Goal: Navigation & Orientation: Understand site structure

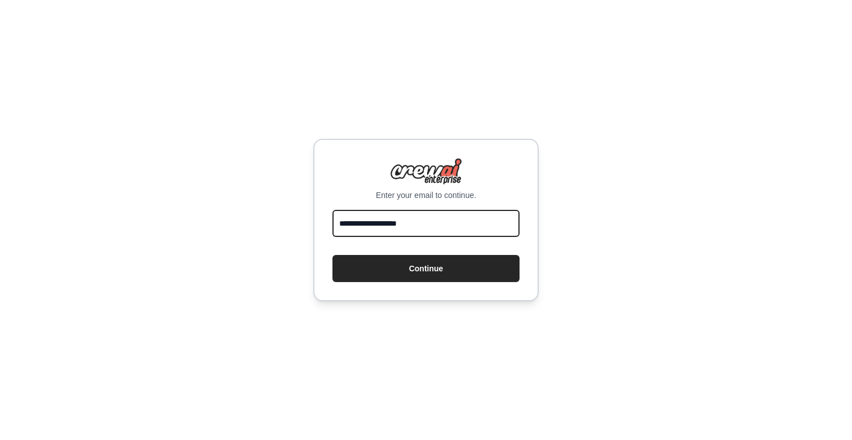
type input "**********"
click at [426, 268] on button "Continue" at bounding box center [426, 268] width 187 height 27
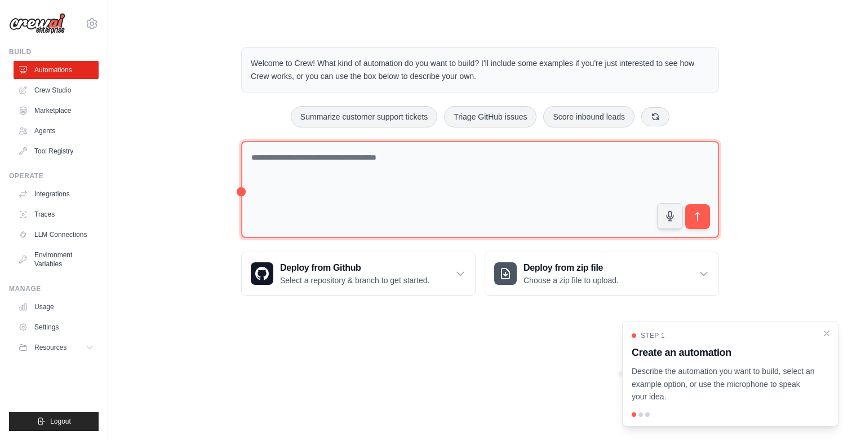
click at [350, 178] on textarea at bounding box center [480, 190] width 478 height 98
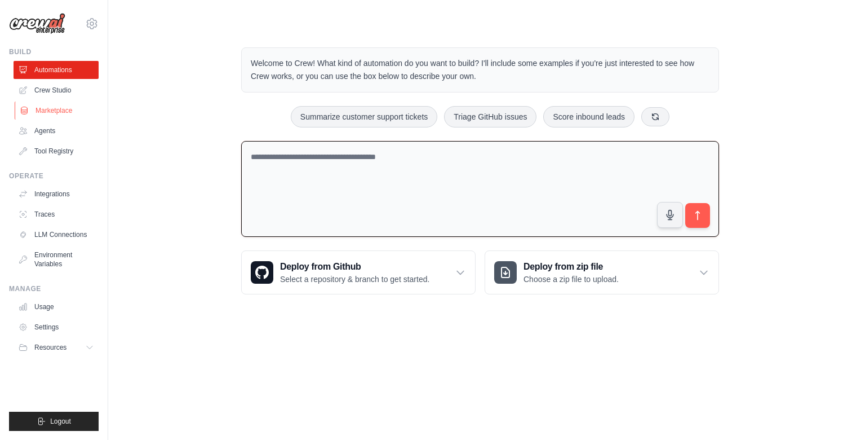
click at [42, 109] on link "Marketplace" at bounding box center [57, 110] width 85 height 18
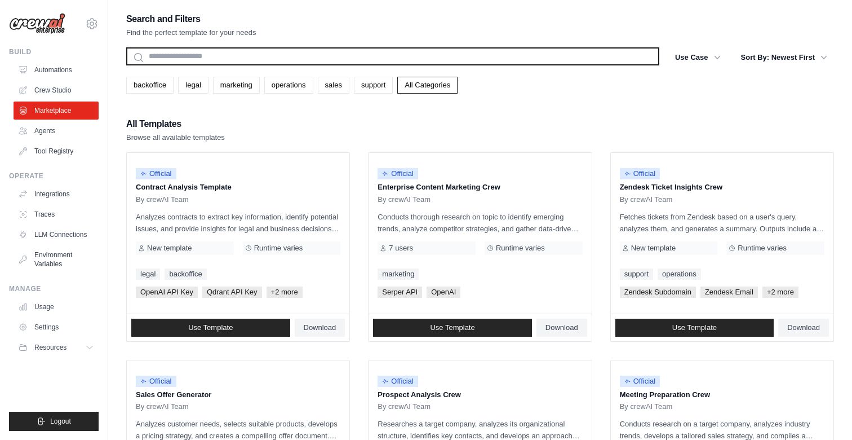
click at [232, 56] on input "text" at bounding box center [392, 56] width 533 height 18
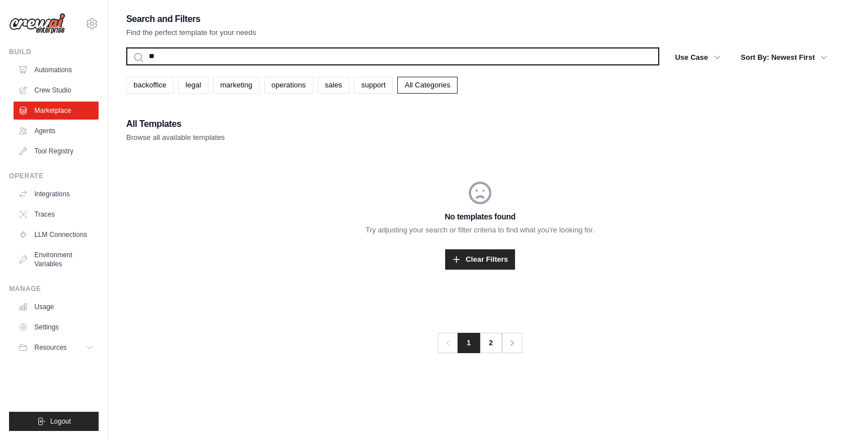
type input "*"
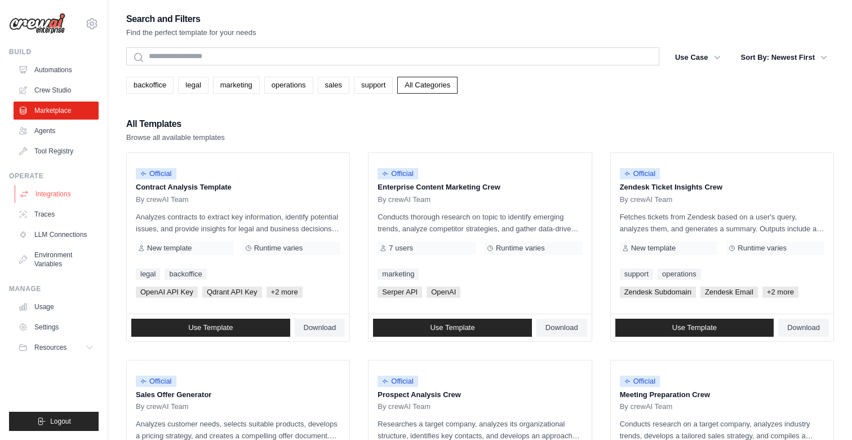
click at [37, 189] on link "Integrations" at bounding box center [57, 194] width 85 height 18
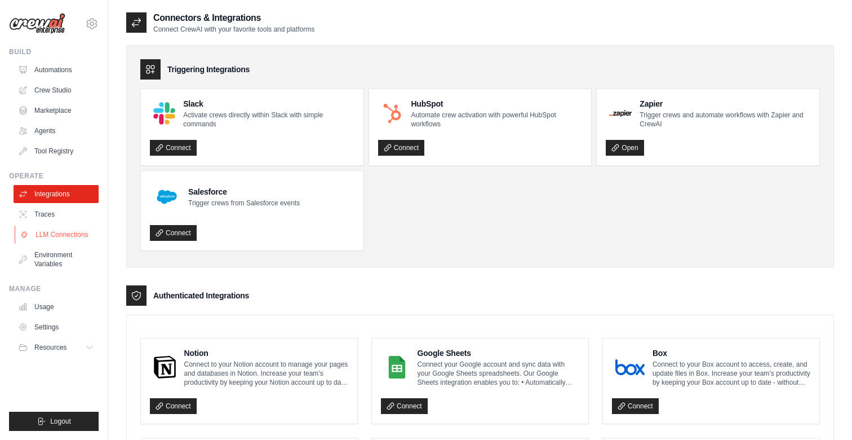
click at [52, 230] on link "LLM Connections" at bounding box center [57, 234] width 85 height 18
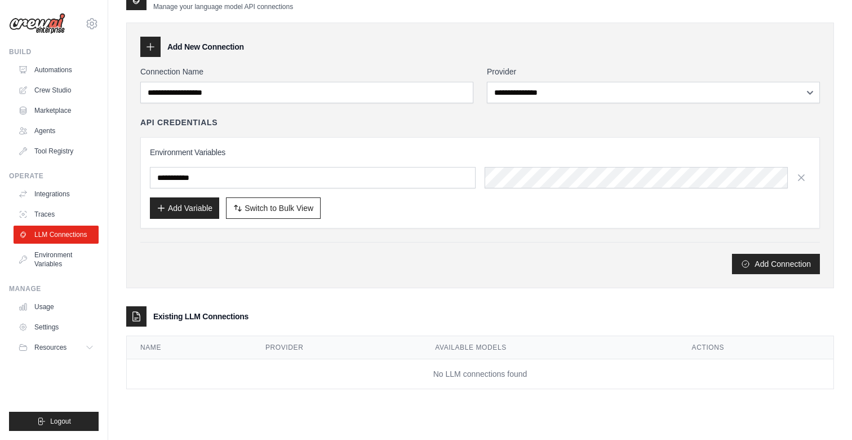
scroll to position [23, 0]
click at [47, 211] on link "Traces" at bounding box center [57, 214] width 85 height 18
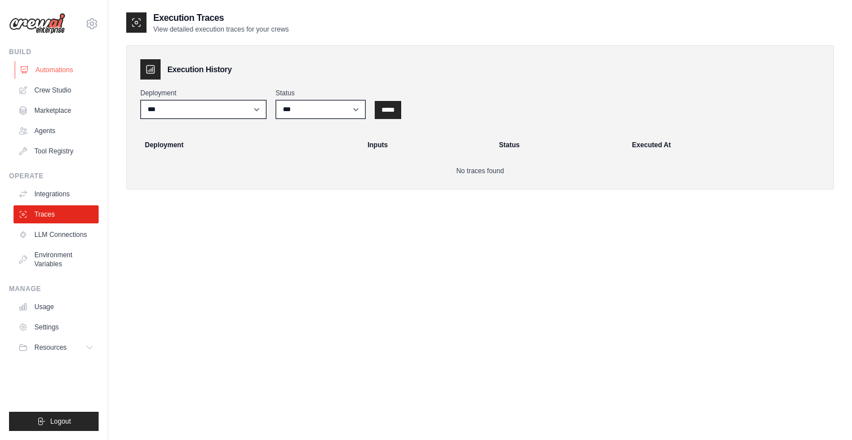
click at [61, 71] on link "Automations" at bounding box center [57, 70] width 85 height 18
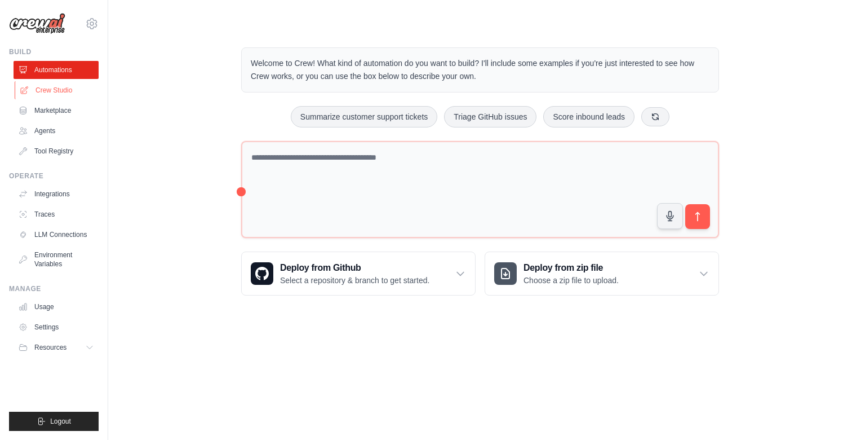
click at [47, 95] on link "Crew Studio" at bounding box center [57, 90] width 85 height 18
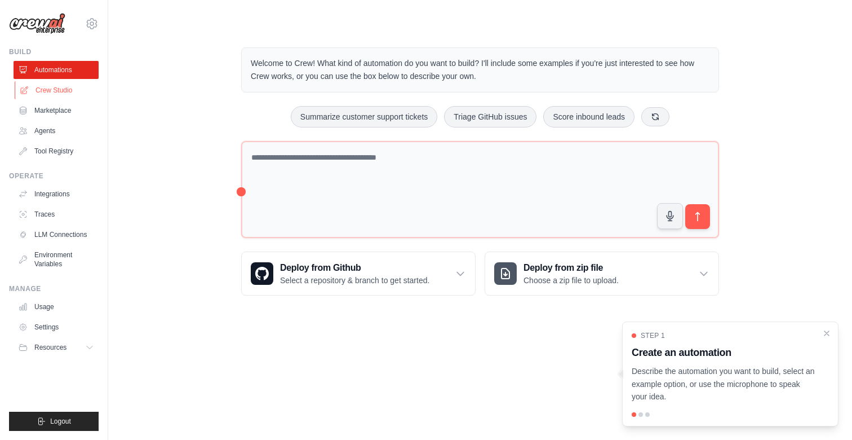
click at [50, 92] on link "Crew Studio" at bounding box center [57, 90] width 85 height 18
click at [49, 127] on link "Agents" at bounding box center [57, 131] width 85 height 18
